Goal: Task Accomplishment & Management: Complete application form

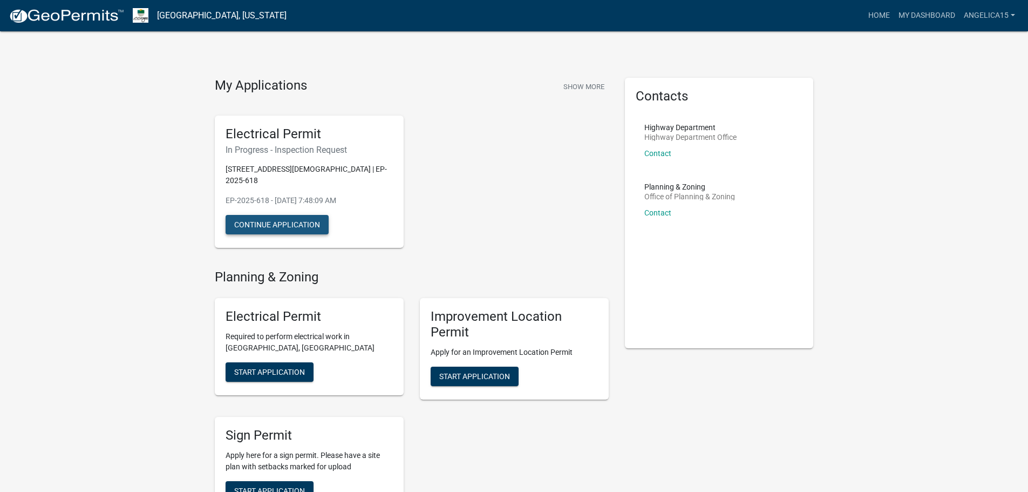
click at [290, 215] on button "Continue Application" at bounding box center [277, 224] width 103 height 19
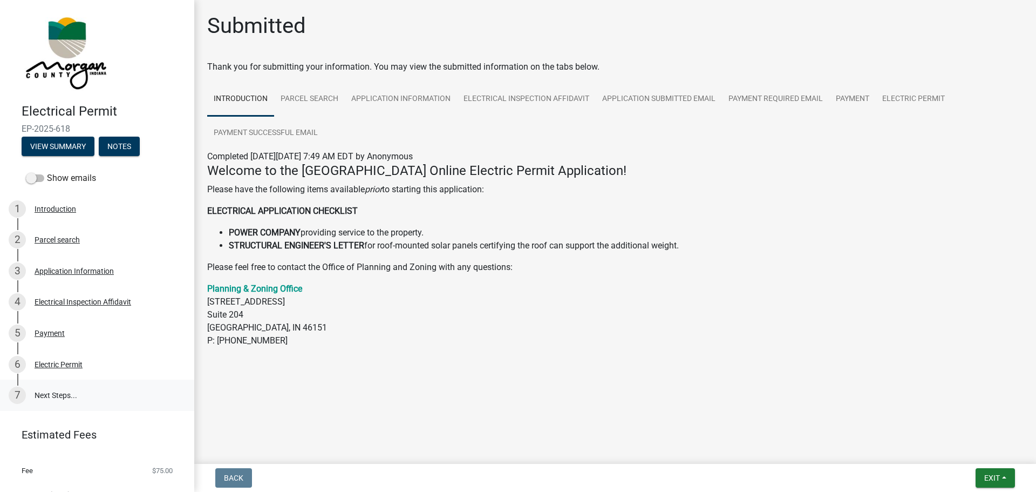
click at [61, 393] on link "7 Next Steps..." at bounding box center [97, 394] width 194 height 31
click at [52, 146] on button "View Summary" at bounding box center [58, 145] width 73 height 19
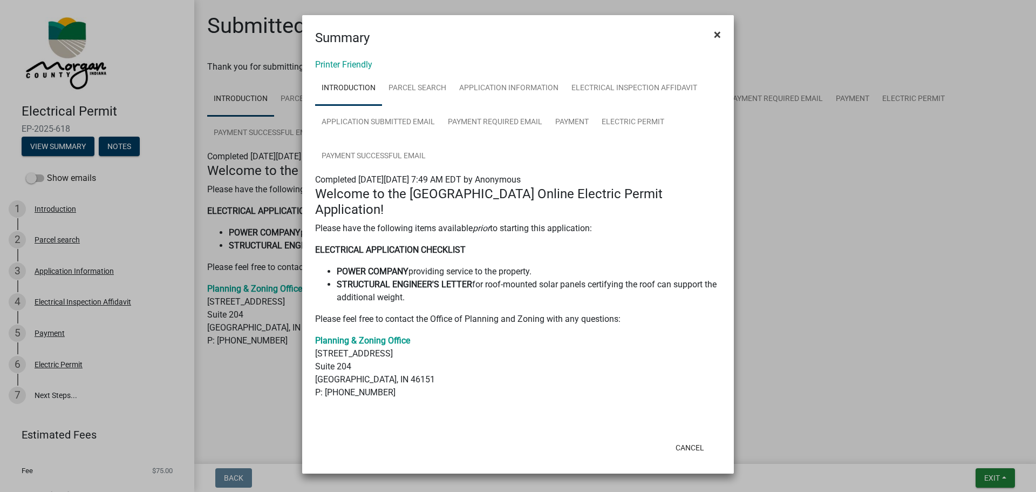
click at [718, 35] on span "×" at bounding box center [717, 34] width 7 height 15
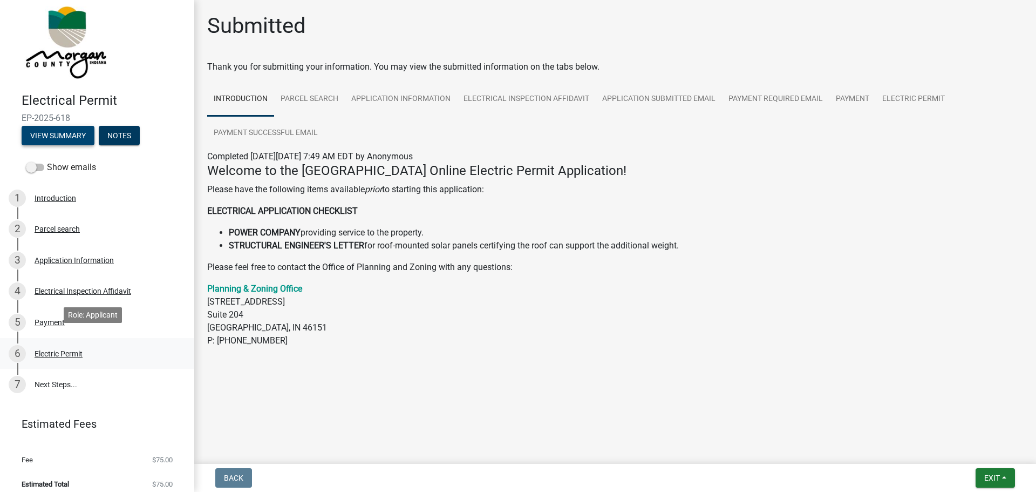
scroll to position [19, 0]
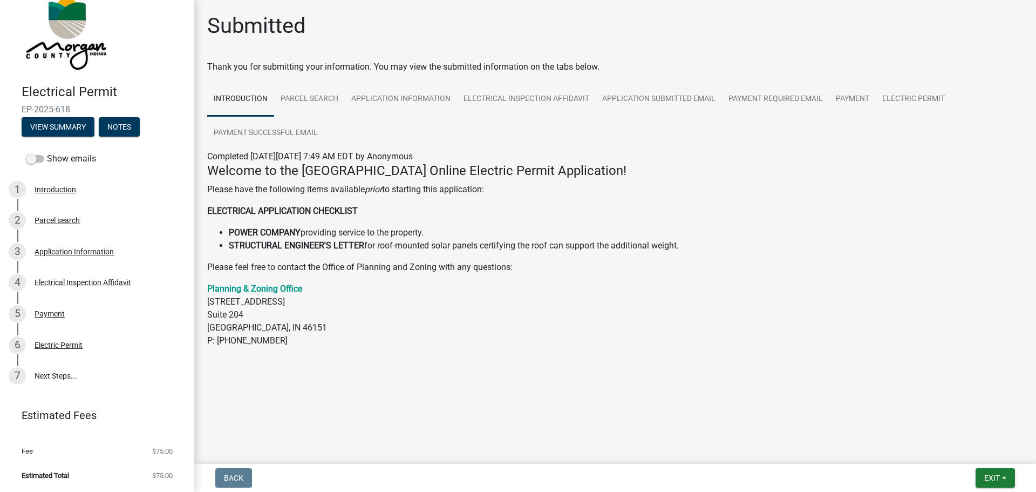
click at [79, 37] on img at bounding box center [65, 32] width 87 height 81
click at [73, 30] on img at bounding box center [65, 32] width 87 height 81
click at [298, 99] on link "Parcel search" at bounding box center [309, 99] width 71 height 35
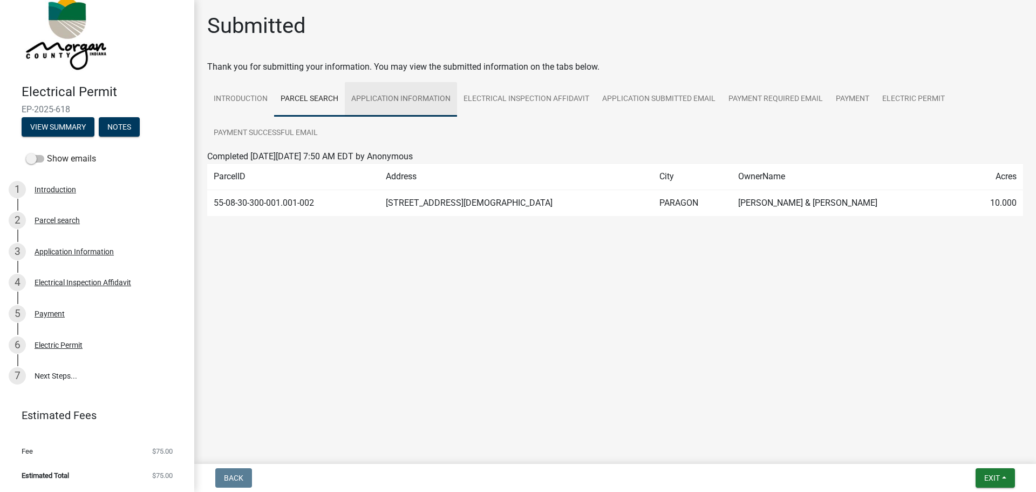
click at [385, 99] on link "Application Information" at bounding box center [401, 99] width 112 height 35
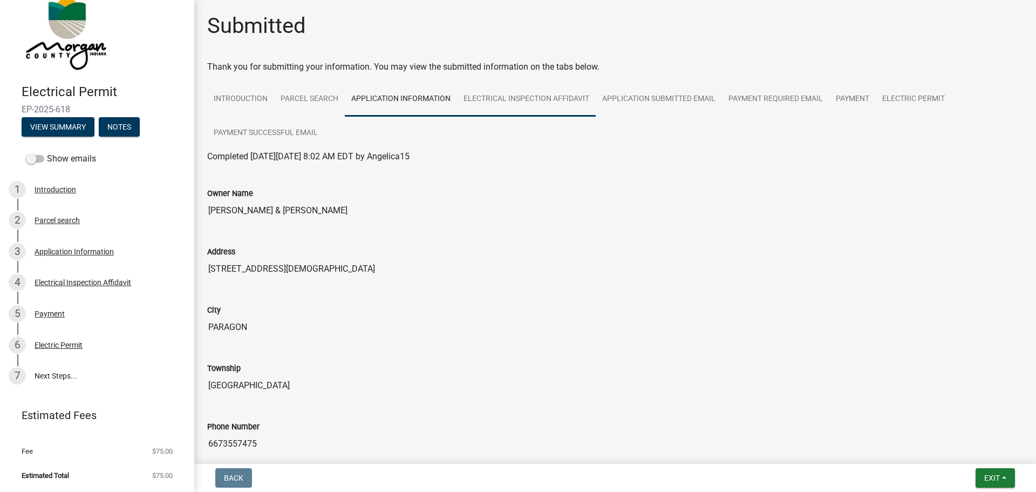
click at [488, 104] on link "Electrical Inspection Affidavit" at bounding box center [526, 99] width 139 height 35
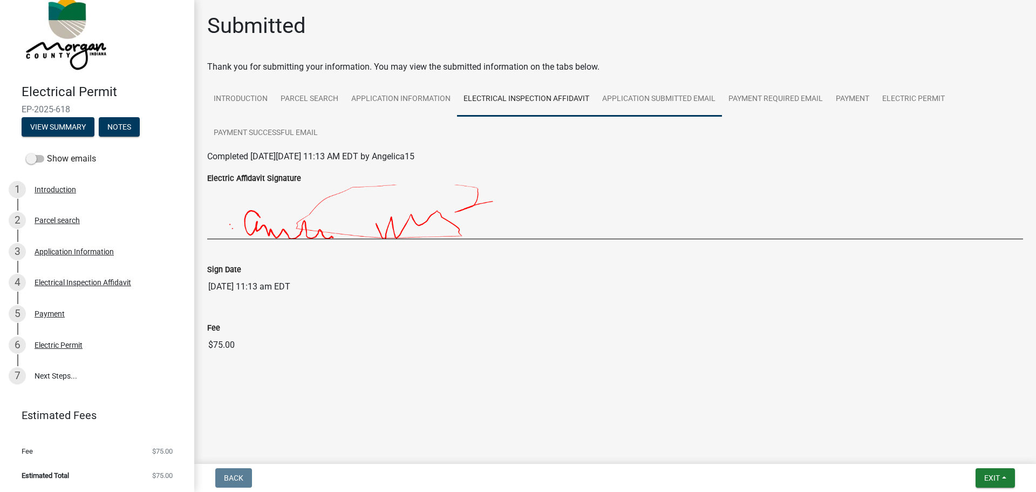
click at [651, 100] on link "Application Submitted Email" at bounding box center [659, 99] width 126 height 35
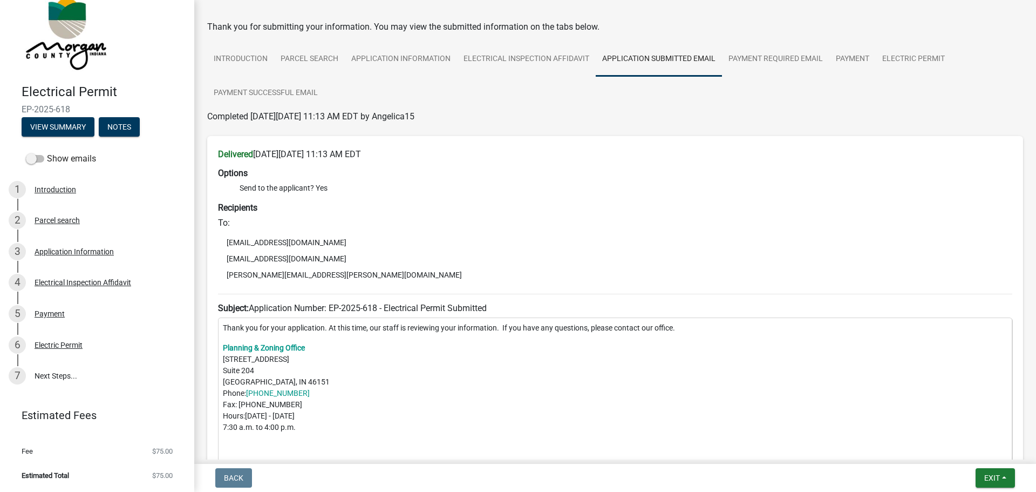
scroll to position [39, 0]
click at [776, 65] on link "Payment Required Email" at bounding box center [775, 60] width 107 height 35
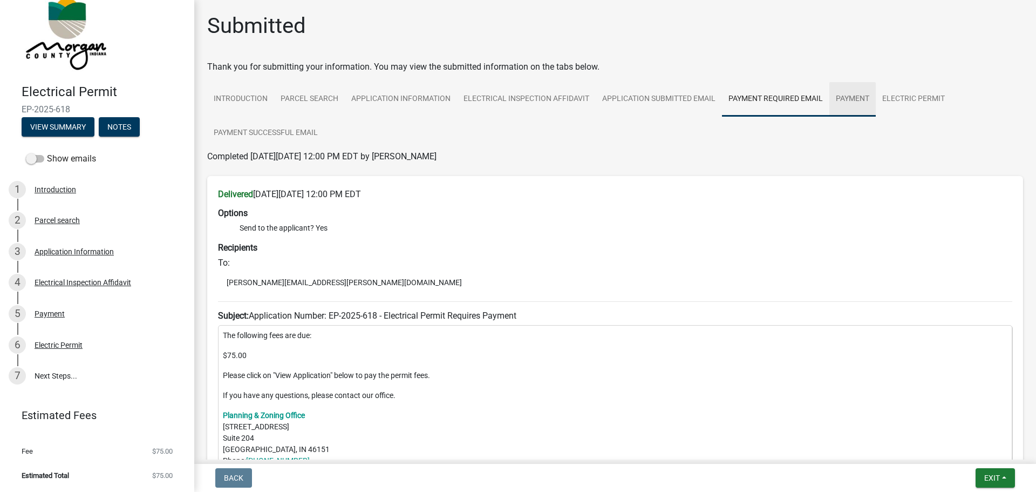
click at [855, 102] on link "Payment" at bounding box center [852, 99] width 46 height 35
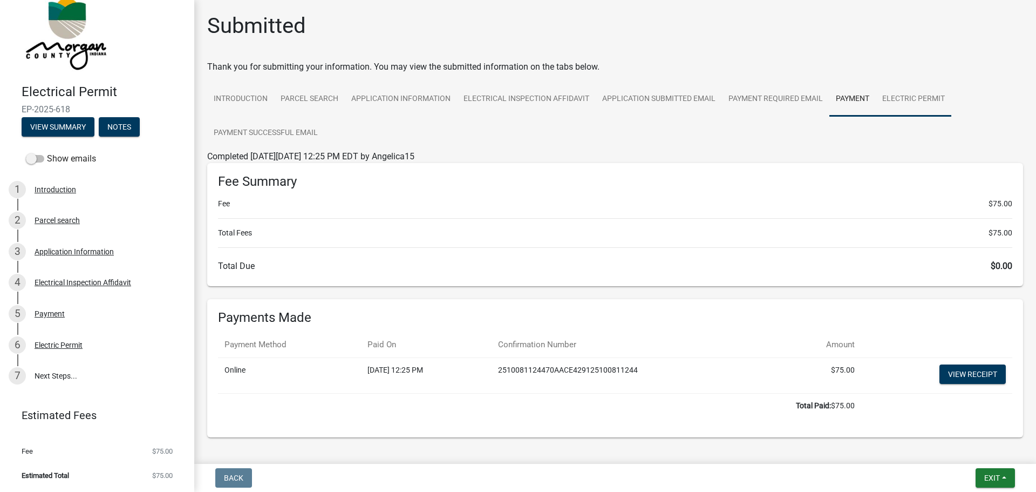
click at [908, 94] on link "Electric Permit" at bounding box center [914, 99] width 76 height 35
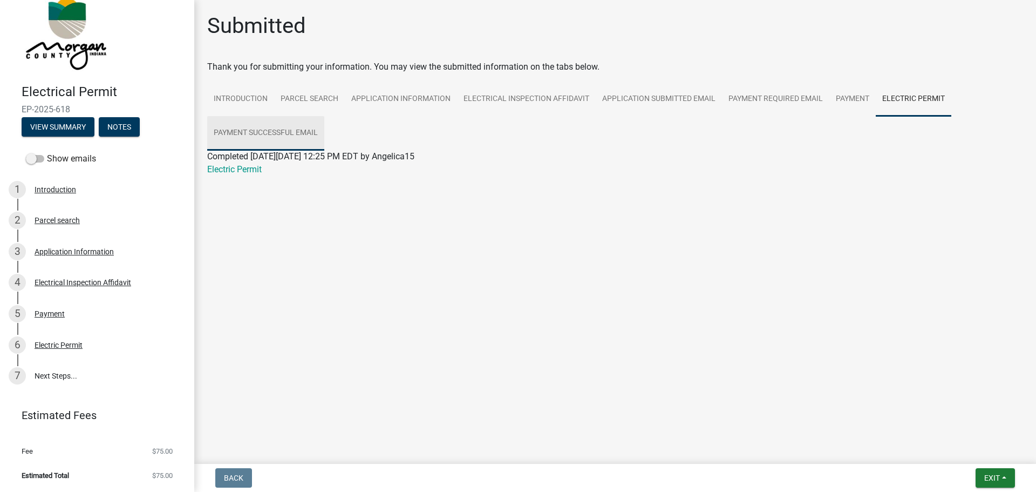
click at [262, 131] on link "Payment Successful Email" at bounding box center [265, 133] width 117 height 35
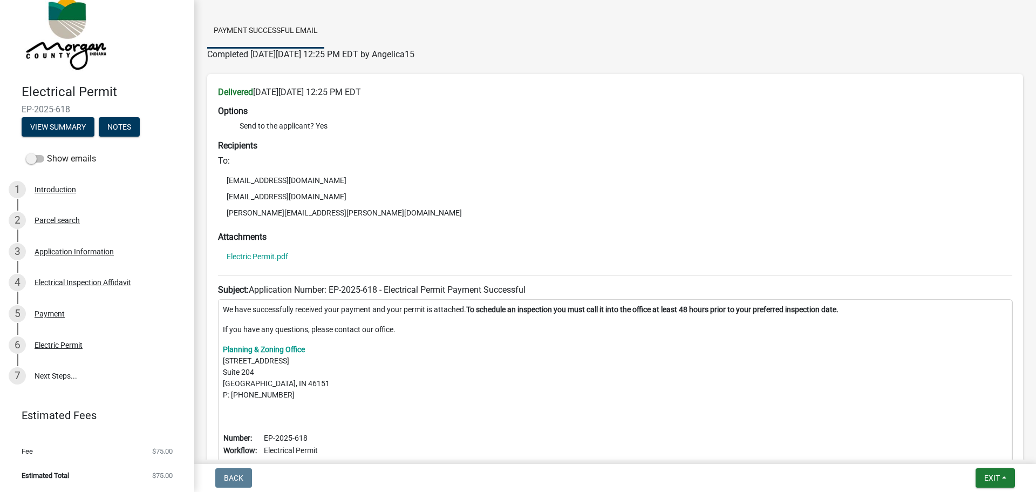
scroll to position [230, 0]
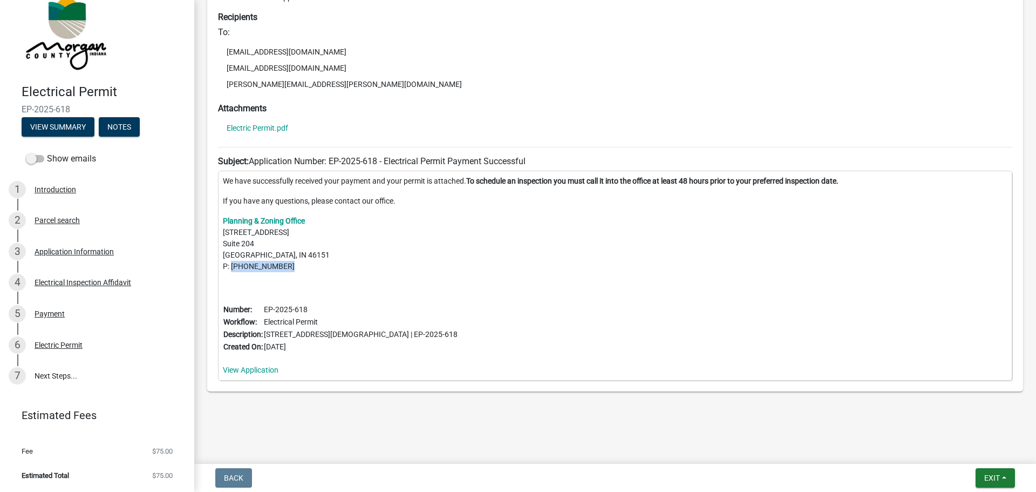
drag, startPoint x: 233, startPoint y: 265, endPoint x: 287, endPoint y: 268, distance: 54.6
click at [287, 268] on p "Planning & Zoning Office [STREET_ADDRESS] P: [PHONE_NUMBER]" at bounding box center [615, 243] width 784 height 57
copy p "[PHONE_NUMBER]"
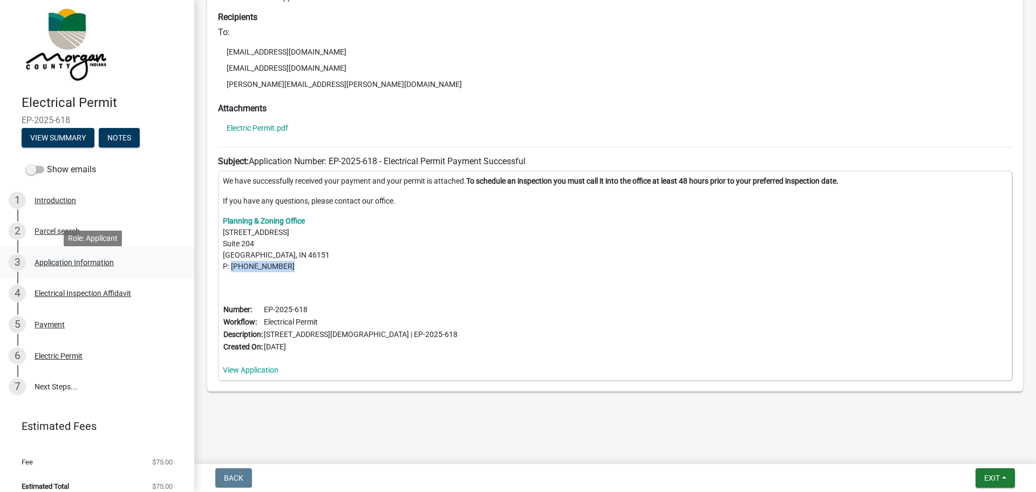
scroll to position [19, 0]
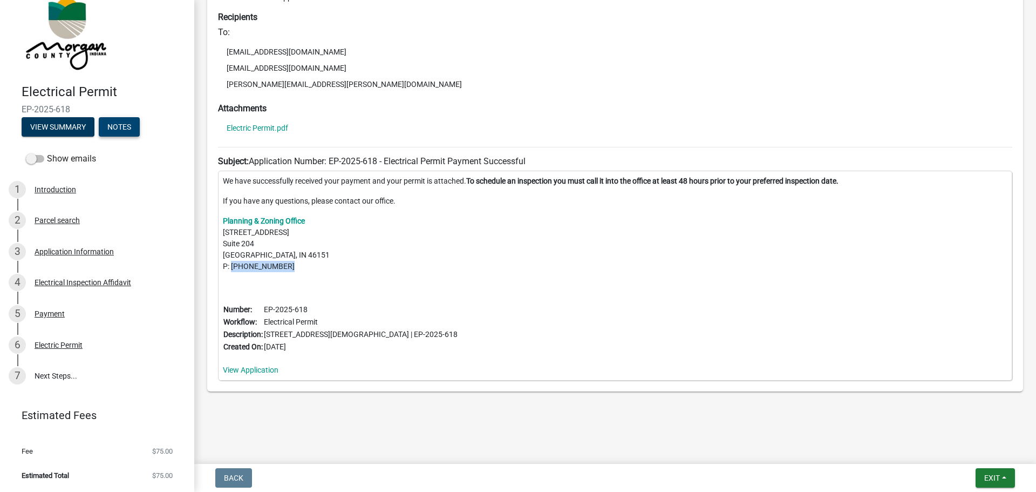
click at [127, 127] on button "Notes" at bounding box center [119, 126] width 41 height 19
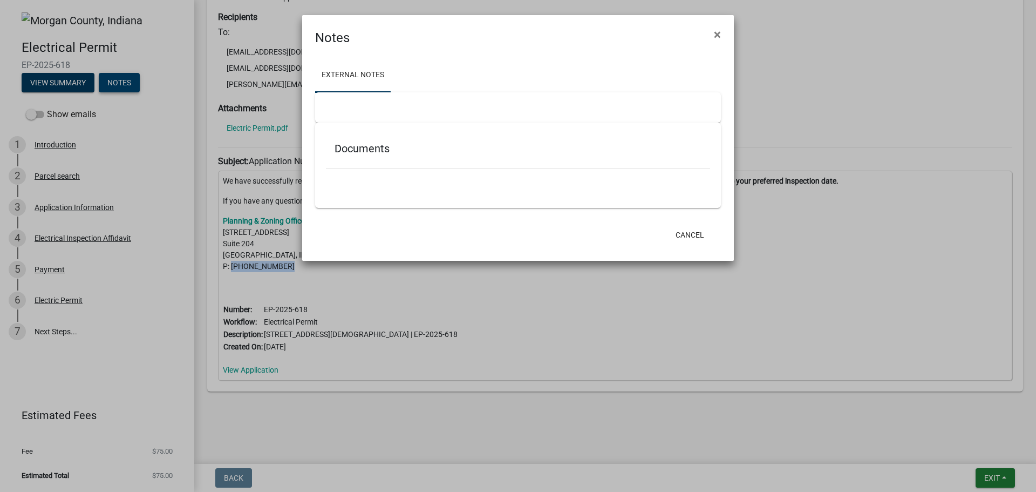
scroll to position [0, 0]
click at [689, 243] on button "Cancel" at bounding box center [690, 234] width 46 height 19
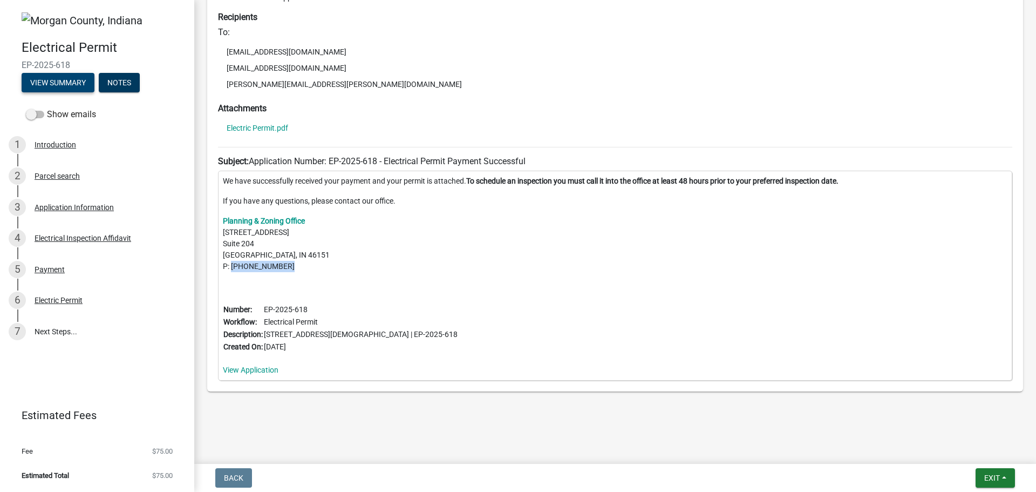
click at [56, 77] on button "View Summary" at bounding box center [58, 82] width 73 height 19
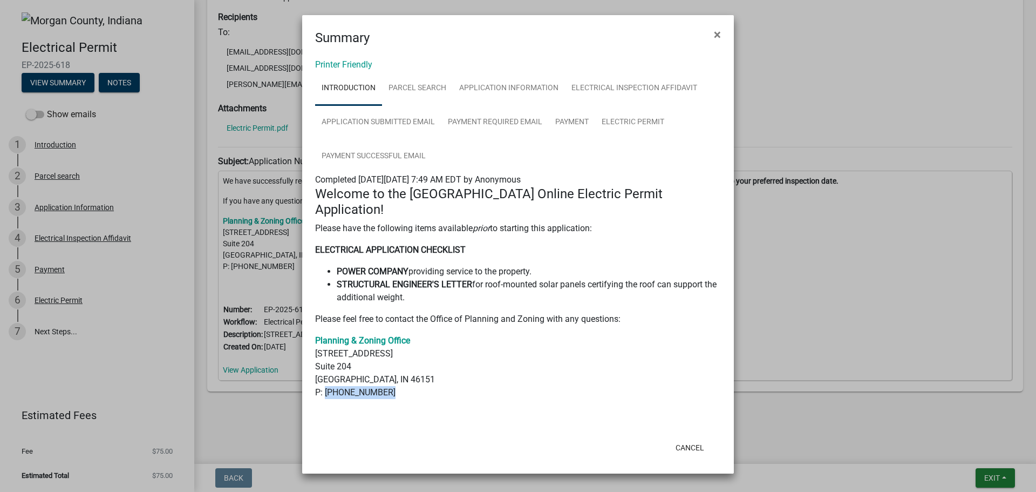
drag, startPoint x: 326, startPoint y: 377, endPoint x: 384, endPoint y: 372, distance: 58.4
click at [384, 372] on p "Planning & Zoning Office [STREET_ADDRESS] P: [PHONE_NUMBER]" at bounding box center [518, 366] width 406 height 65
copy p "[PHONE_NUMBER]"
click at [679, 438] on button "Cancel" at bounding box center [690, 447] width 46 height 19
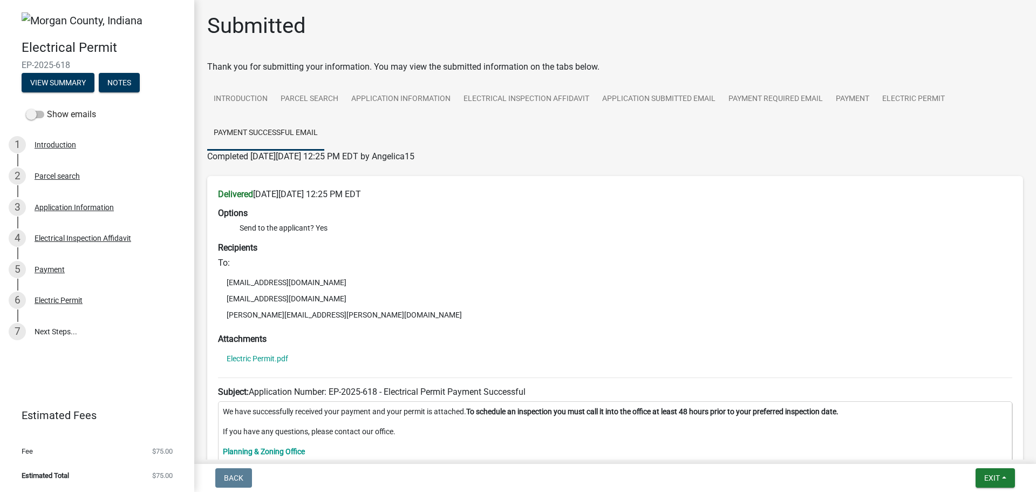
click at [272, 281] on li "[EMAIL_ADDRESS][DOMAIN_NAME]" at bounding box center [615, 282] width 794 height 16
copy li "[EMAIL_ADDRESS][DOMAIN_NAME]"
click at [376, 274] on li "[EMAIL_ADDRESS][DOMAIN_NAME]" at bounding box center [615, 282] width 794 height 16
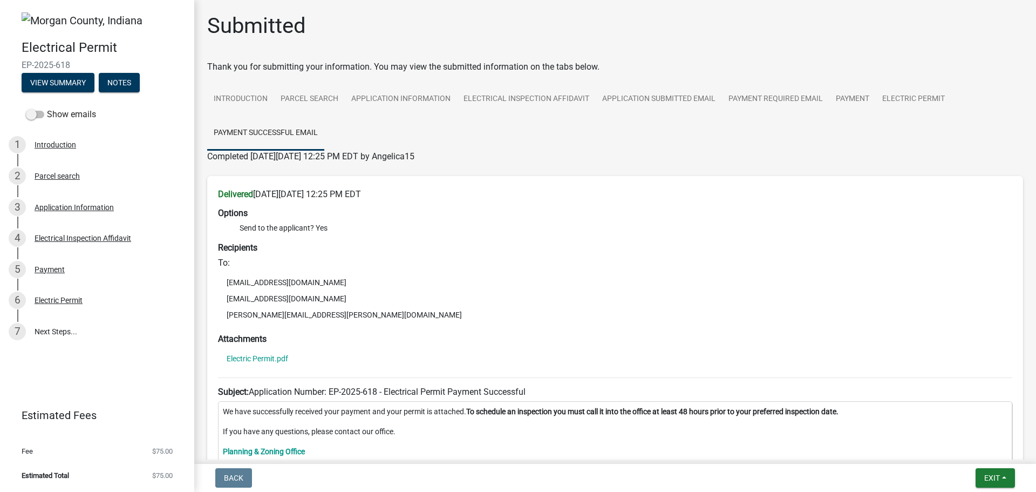
click at [298, 297] on li "[EMAIL_ADDRESS][DOMAIN_NAME]" at bounding box center [615, 298] width 794 height 16
copy li "[EMAIL_ADDRESS][DOMAIN_NAME]"
click at [48, 65] on span "EP-2025-618" at bounding box center [97, 65] width 151 height 10
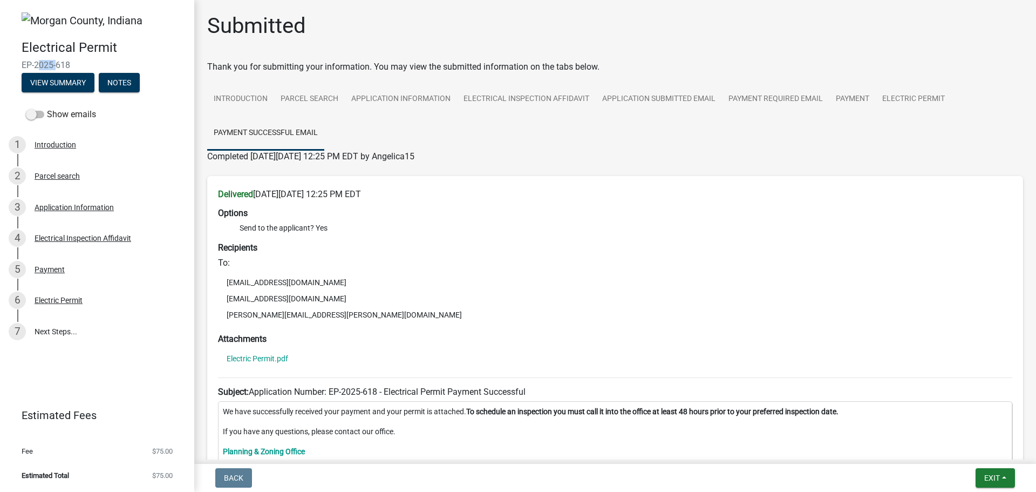
click at [48, 65] on span "EP-2025-618" at bounding box center [97, 65] width 151 height 10
copy div "EP-2025-618 View Summary Notes"
